Goal: Check status

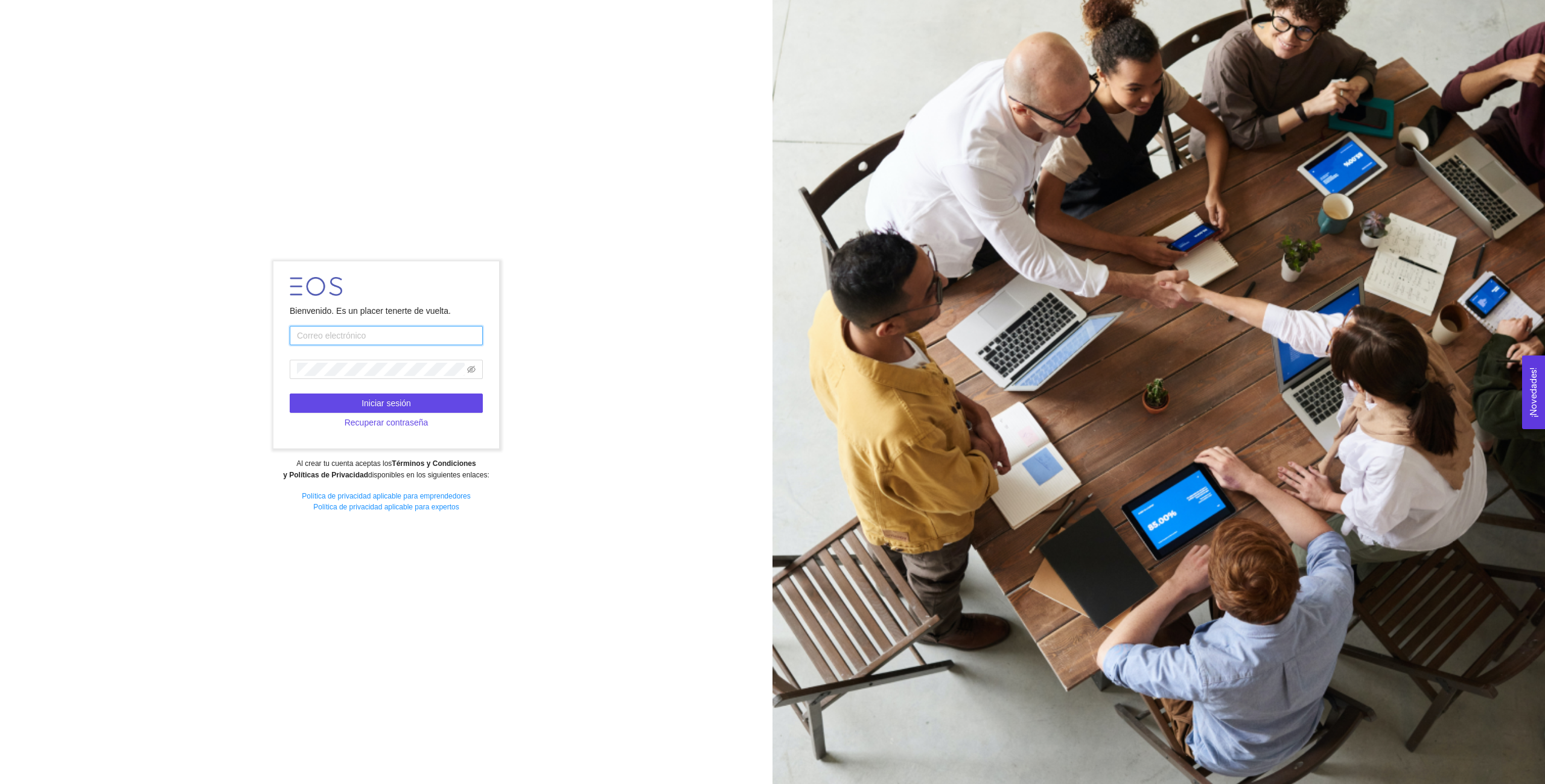
click at [335, 332] on input "text" at bounding box center [386, 335] width 193 height 19
type input "[EMAIL_ADDRESS][DOMAIN_NAME]"
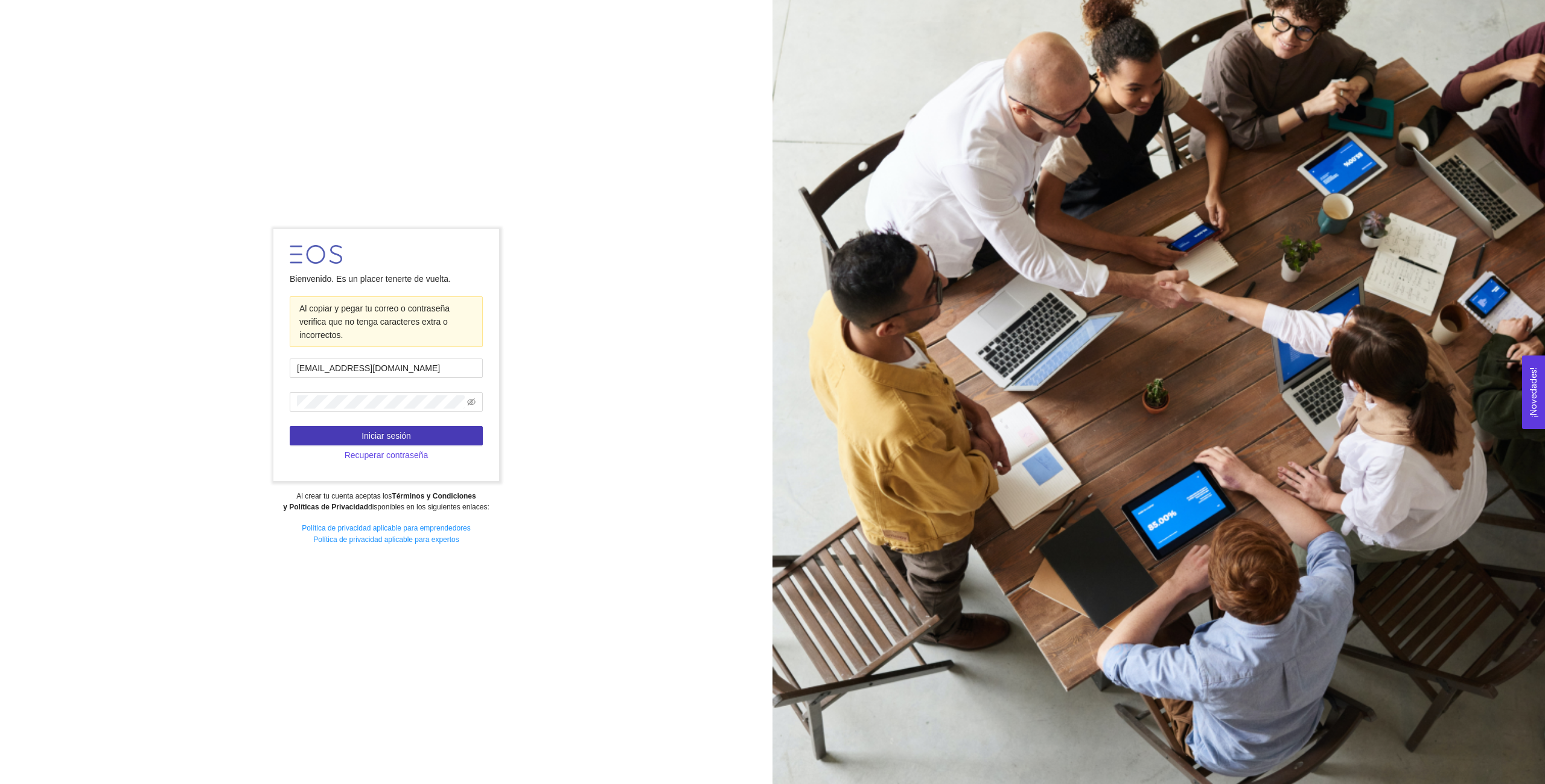
click at [398, 442] on span "Iniciar sesión" at bounding box center [386, 435] width 50 height 13
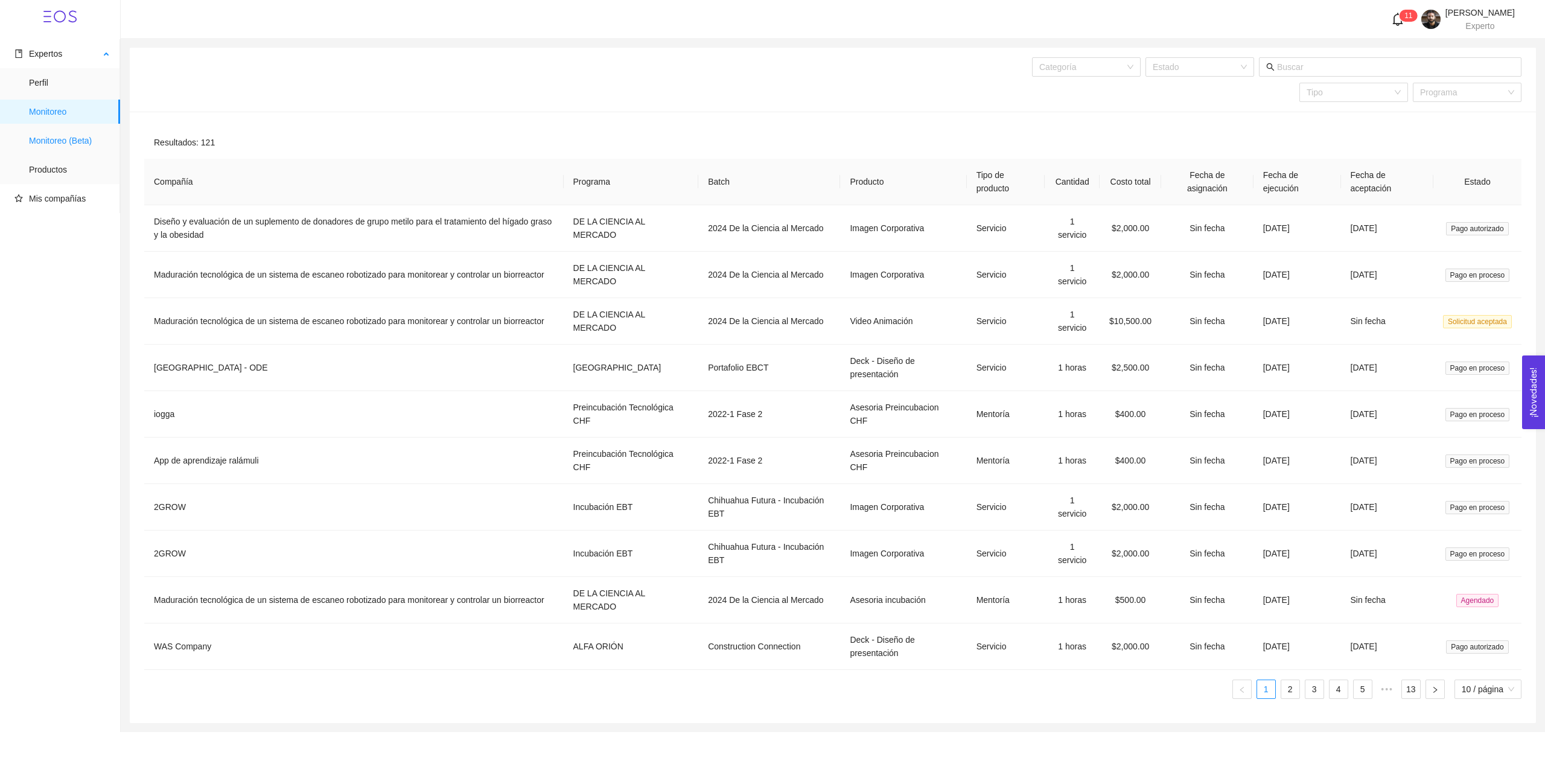
click at [74, 145] on span "Monitoreo (Beta)" at bounding box center [69, 140] width 81 height 24
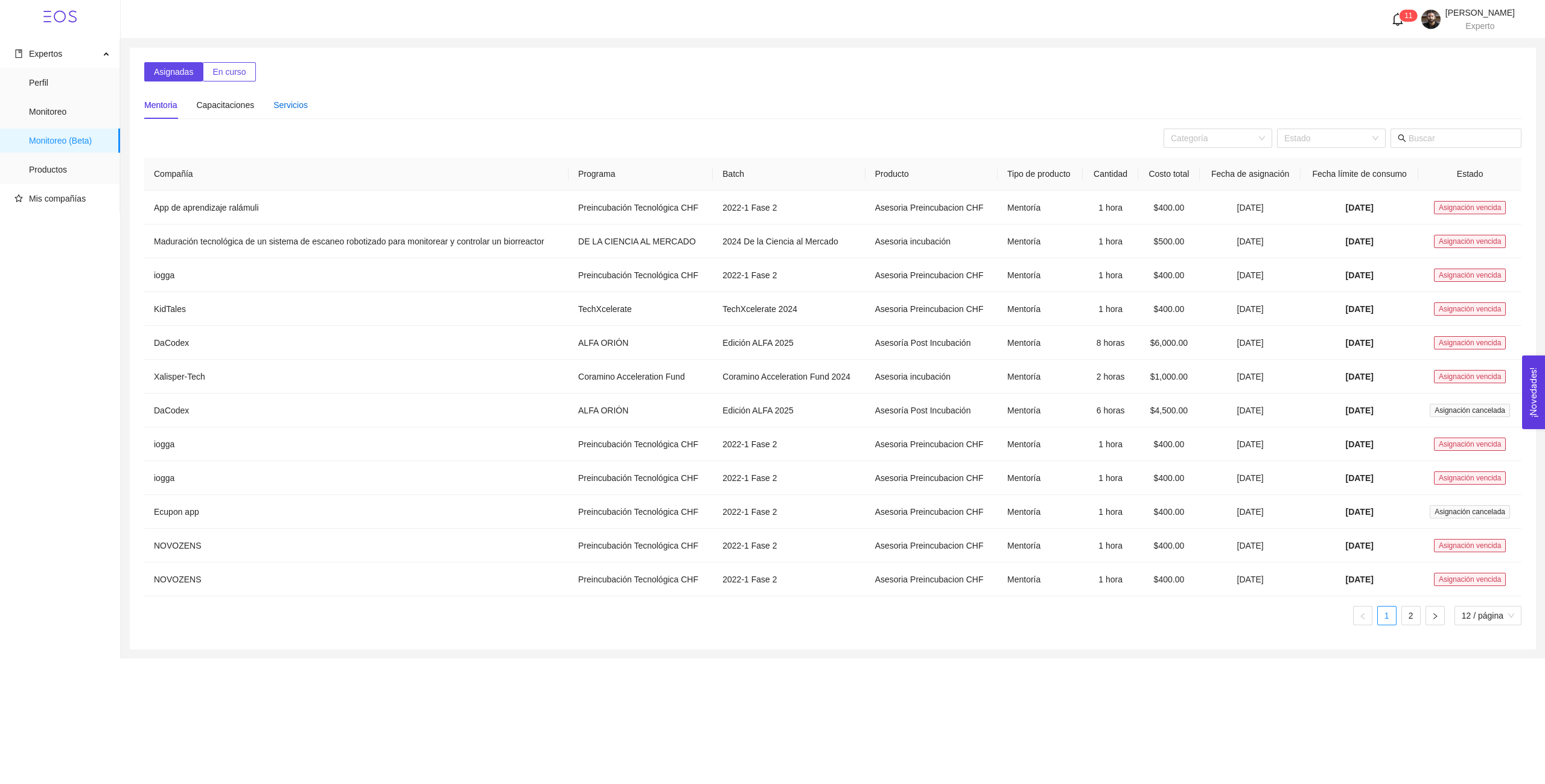
click at [288, 109] on div "Servicios" at bounding box center [291, 104] width 35 height 13
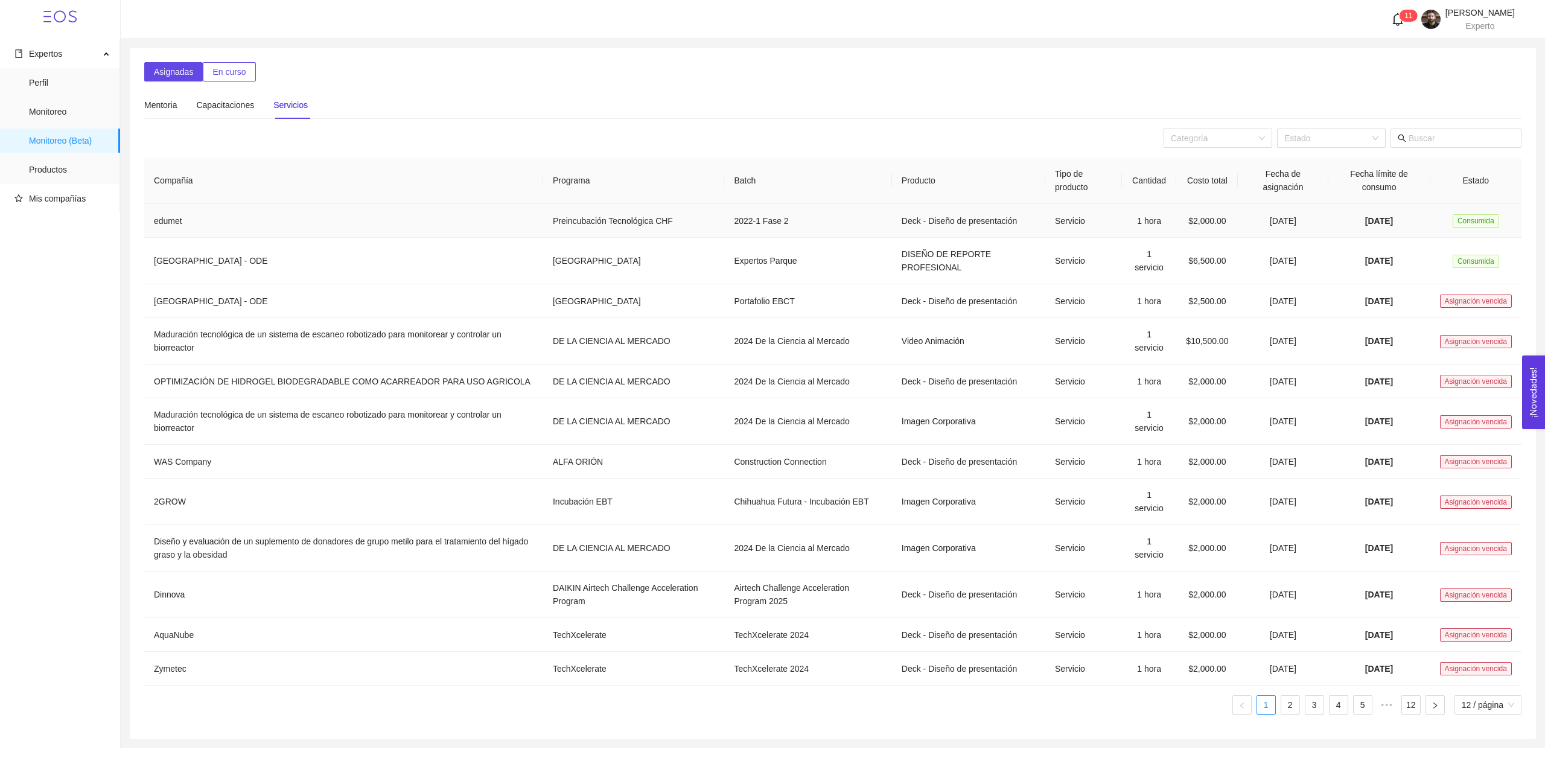
click at [1412, 221] on td "[DATE]" at bounding box center [1380, 220] width 102 height 34
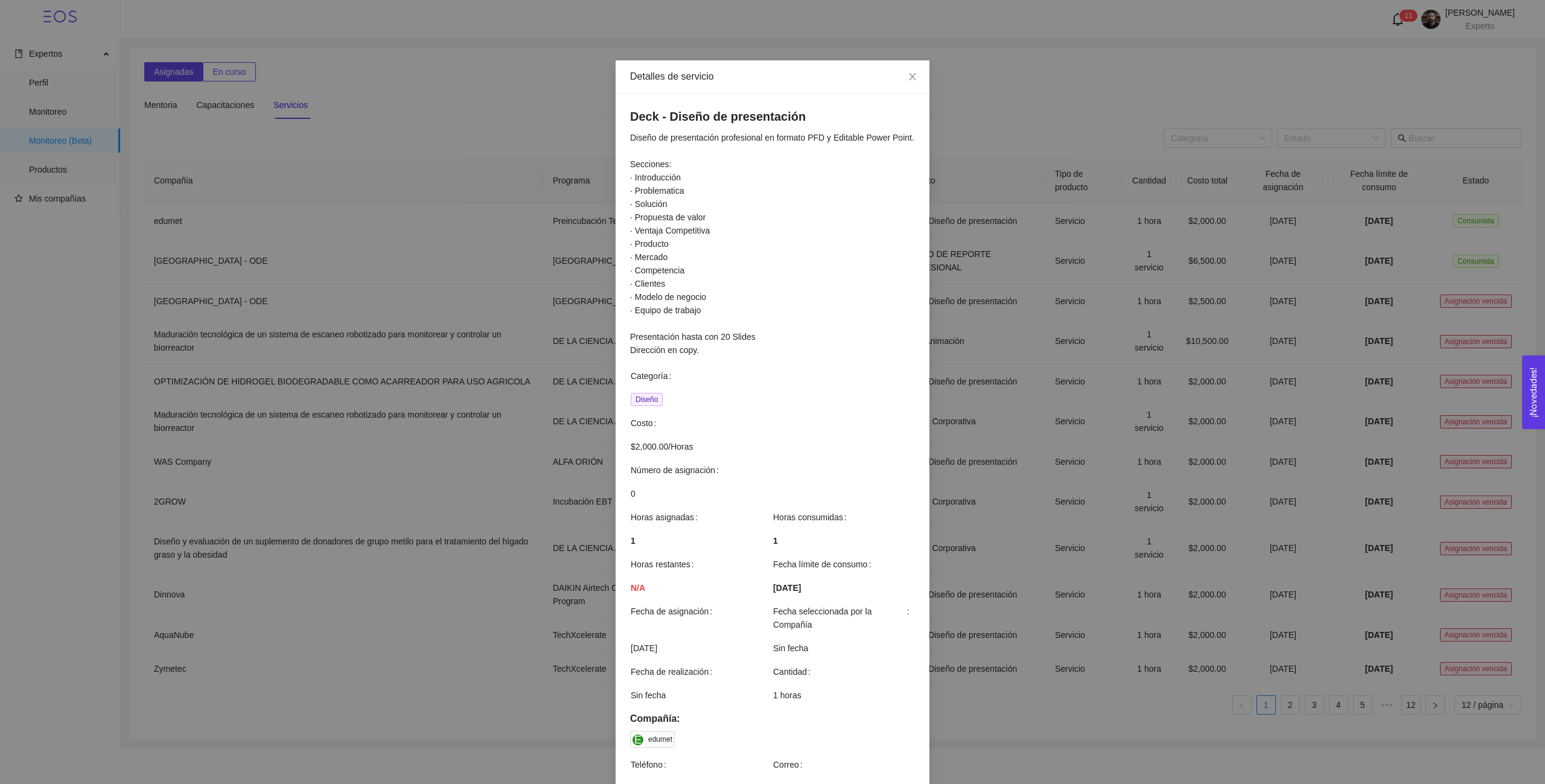
scroll to position [230, 0]
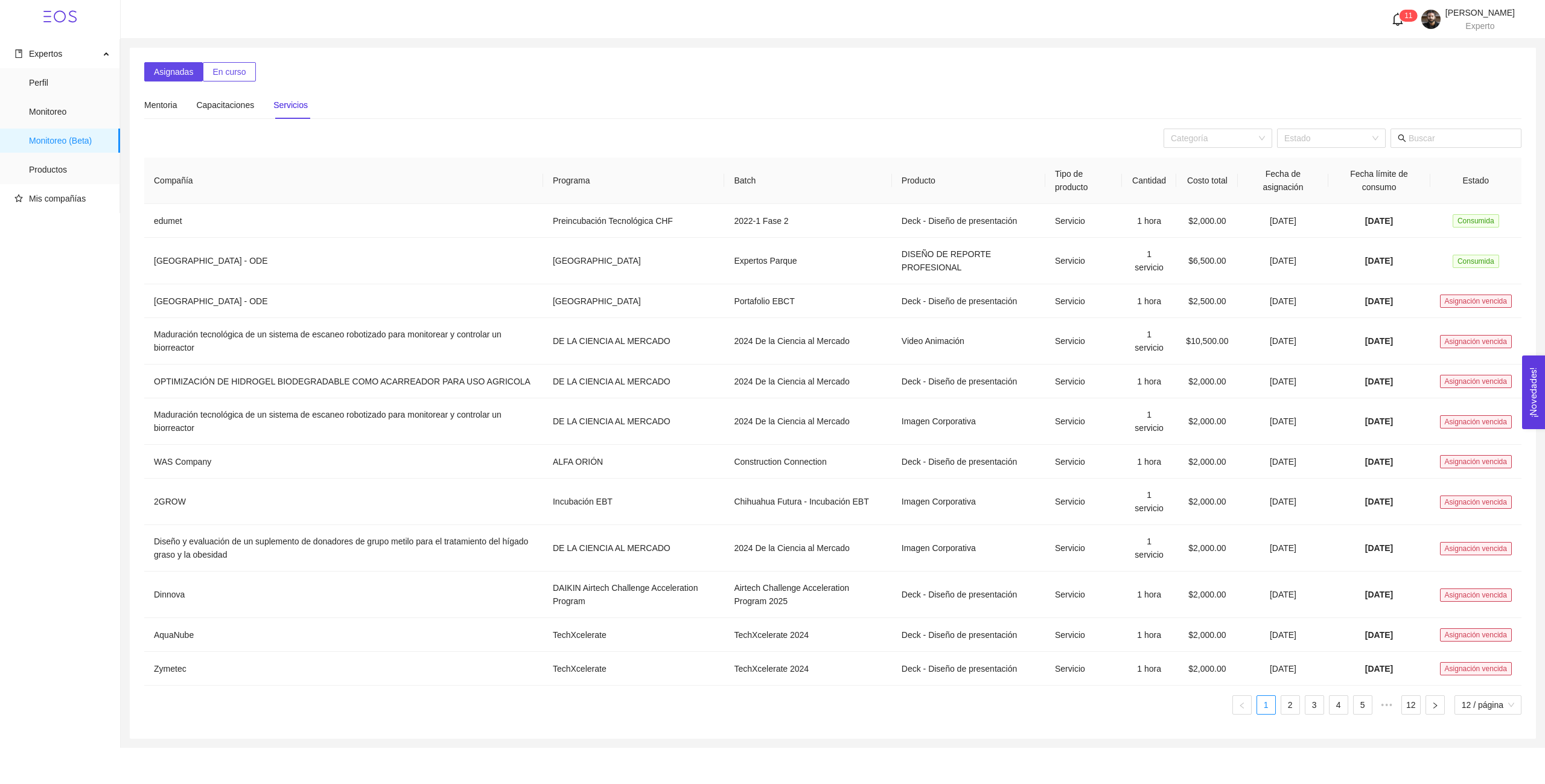
scroll to position [169, 0]
click at [72, 110] on span "Monitoreo" at bounding box center [69, 111] width 81 height 24
